Goal: Task Accomplishment & Management: Manage account settings

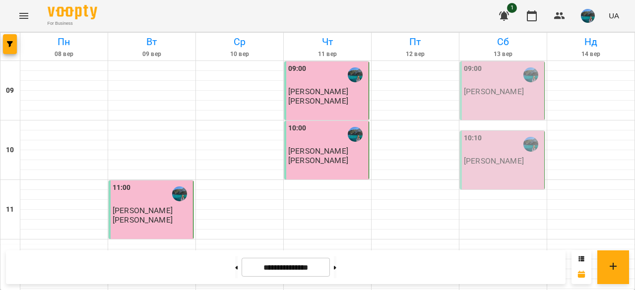
click at [487, 105] on div "09:00 [PERSON_NAME]" at bounding box center [502, 90] width 85 height 59
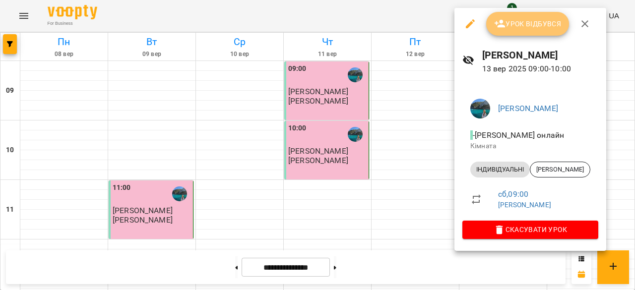
click at [506, 27] on span "Урок відбувся" at bounding box center [527, 24] width 67 height 12
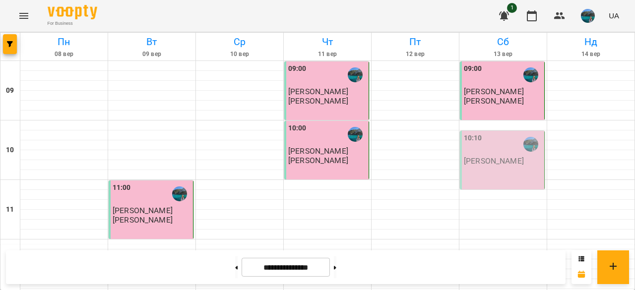
click at [494, 150] on div "10:10" at bounding box center [503, 144] width 78 height 23
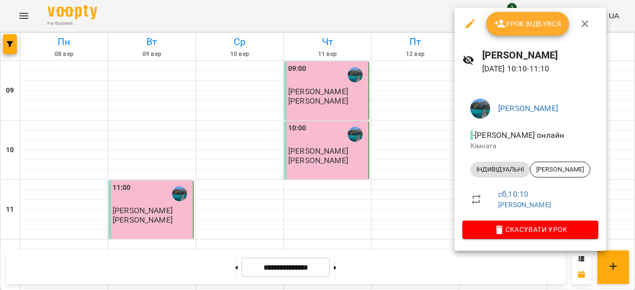
click at [505, 27] on span "Урок відбувся" at bounding box center [527, 24] width 67 height 12
